Goal: Use online tool/utility

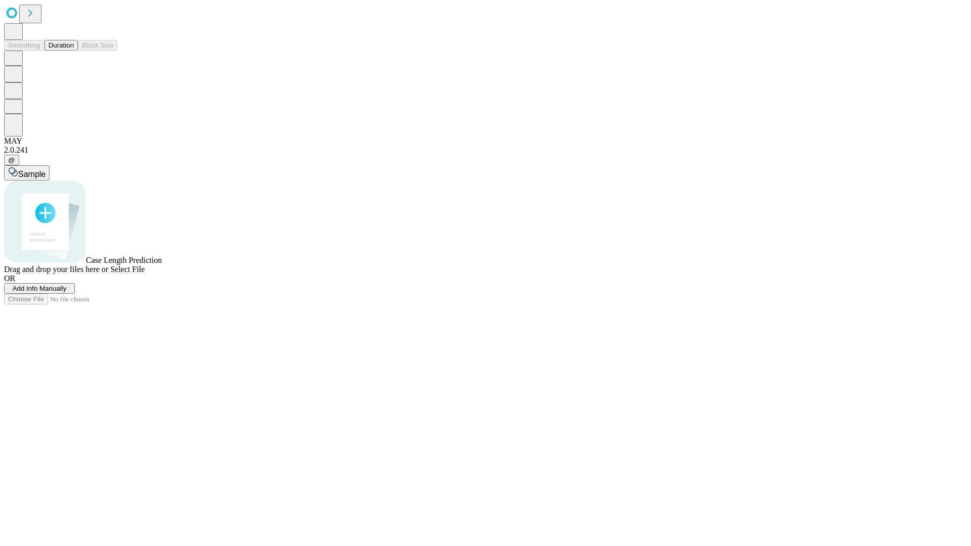
click at [74, 51] on button "Duration" at bounding box center [61, 45] width 33 height 11
click at [145, 274] on span "Select File" at bounding box center [127, 269] width 34 height 9
